Goal: Navigation & Orientation: Find specific page/section

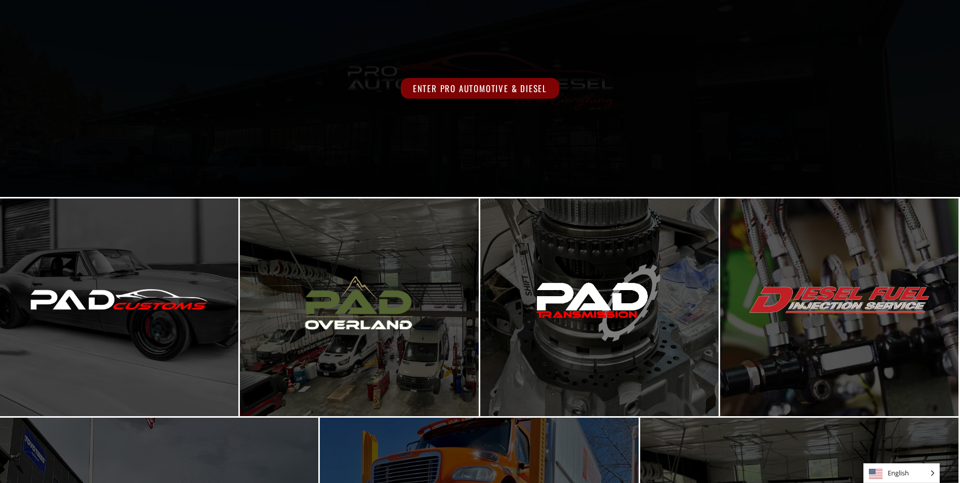
scroll to position [101, 0]
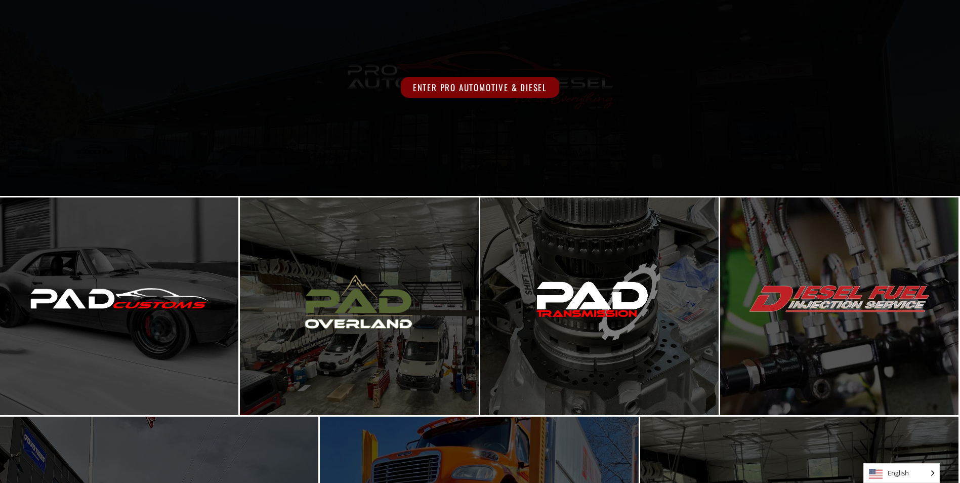
click at [482, 88] on span "Enter Pro Automotive & Diesel" at bounding box center [480, 87] width 158 height 21
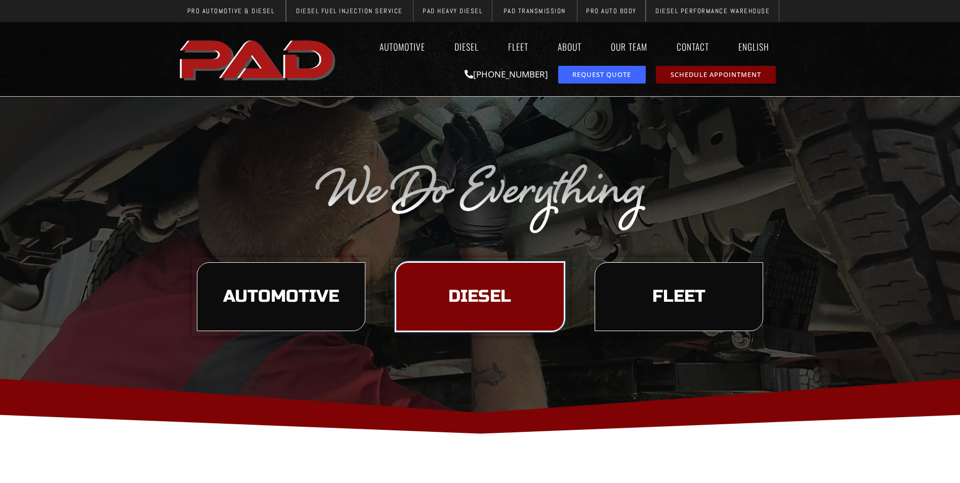
click at [473, 282] on link "Diesel" at bounding box center [480, 296] width 169 height 69
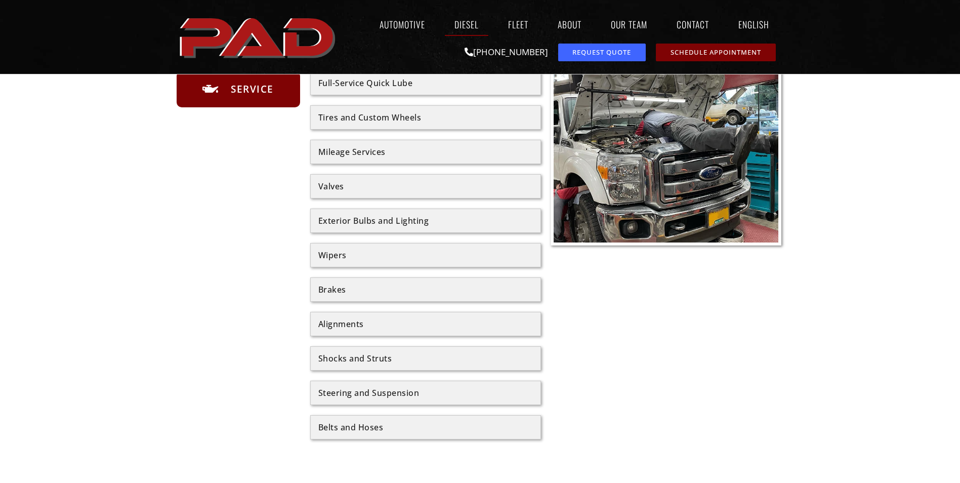
scroll to position [557, 0]
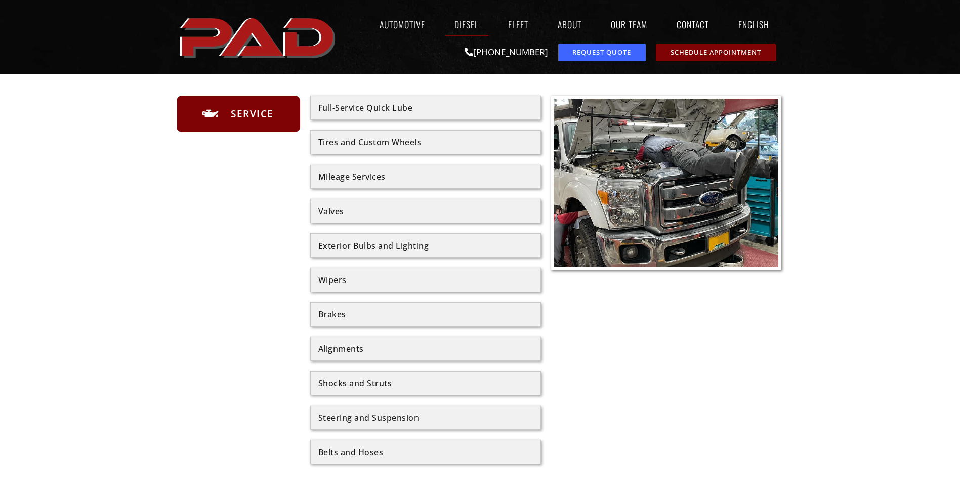
click at [415, 178] on div "Mileage Services" at bounding box center [425, 177] width 215 height 8
click at [373, 179] on div "Mileage Services" at bounding box center [425, 177] width 215 height 8
click at [373, 178] on div "Mileage Services" at bounding box center [425, 177] width 215 height 8
drag, startPoint x: 373, startPoint y: 178, endPoint x: 425, endPoint y: 184, distance: 53.1
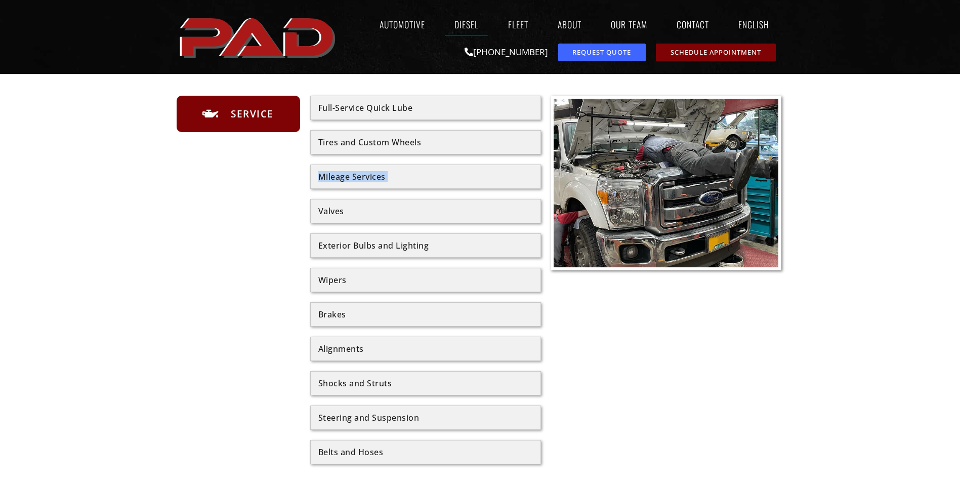
click at [425, 184] on div "Mileage Services" at bounding box center [425, 177] width 231 height 24
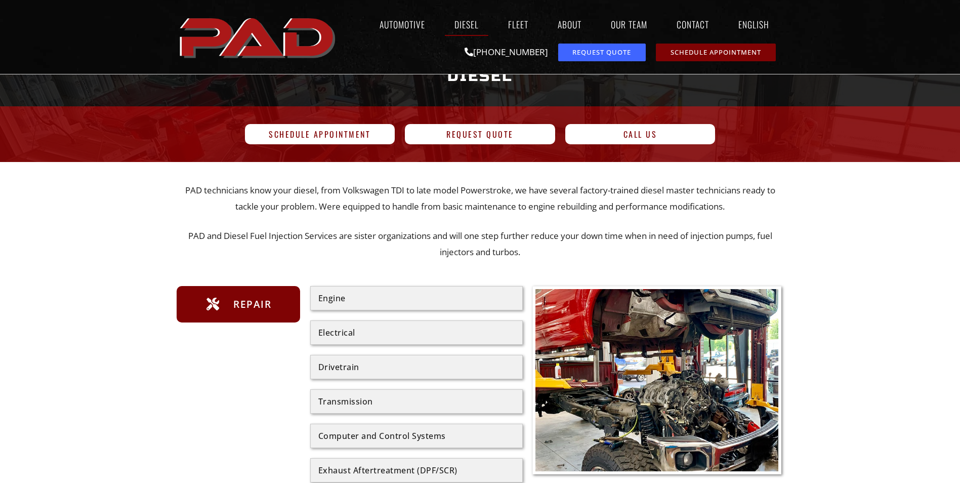
scroll to position [0, 0]
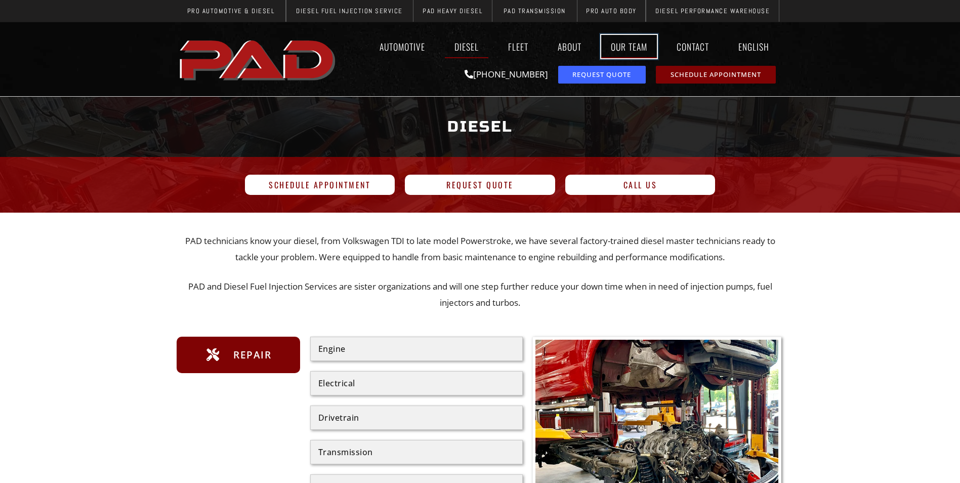
click at [625, 45] on link "Our Team" at bounding box center [629, 46] width 56 height 23
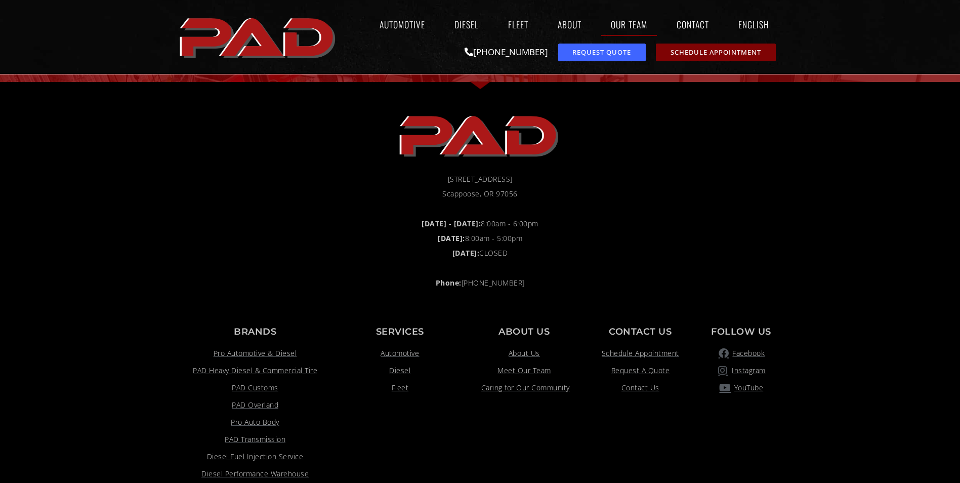
scroll to position [3341, 0]
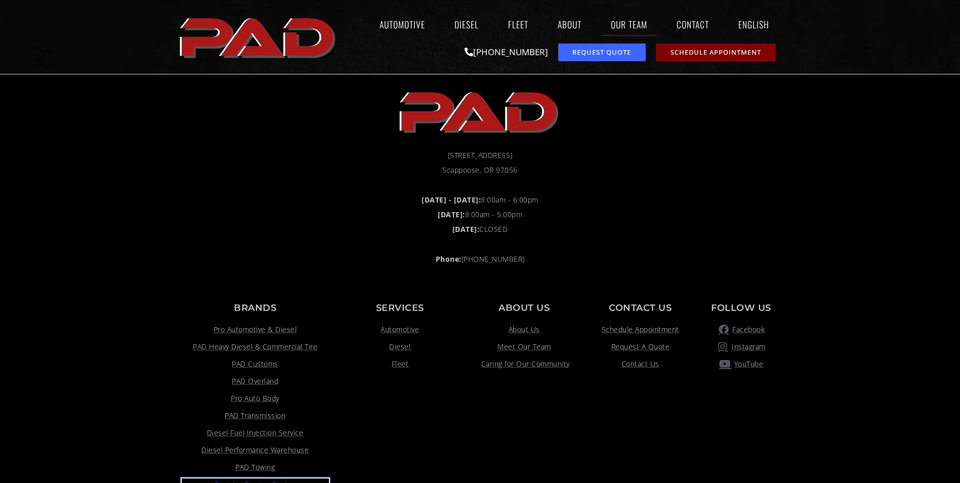
click at [257, 478] on span "Sprinter Service Center" at bounding box center [255, 484] width 80 height 12
